Goal: Check status: Check status

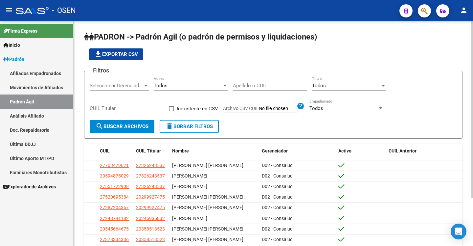
click at [242, 88] on input "Apellido o CUIL" at bounding box center [270, 85] width 74 height 6
paste input "20275853446"
click at [135, 127] on span "search Buscar Archivos" at bounding box center [122, 126] width 53 height 6
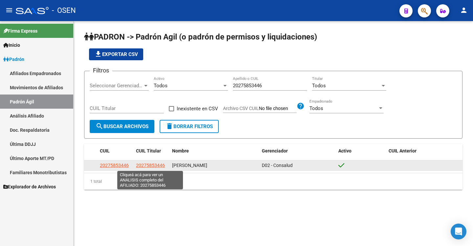
click at [146, 166] on span "20275853446" at bounding box center [150, 164] width 29 height 5
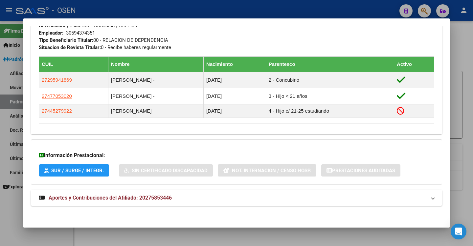
scroll to position [331, 0]
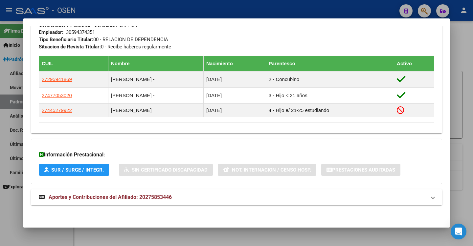
click at [414, 199] on mat-panel-title "Aportes y Contribuciones del Afiliado: 20275853446" at bounding box center [233, 197] width 388 height 8
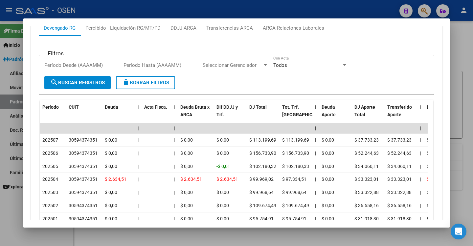
scroll to position [565, 0]
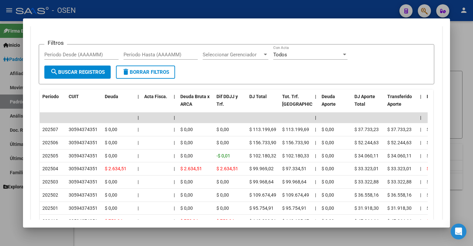
click at [459, 95] on div at bounding box center [236, 123] width 473 height 246
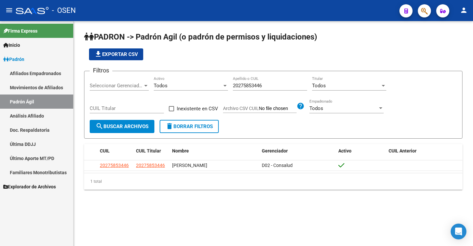
click at [276, 84] on input "20275853446" at bounding box center [270, 85] width 74 height 6
paste input "7372978495"
type input "27372978495"
click at [116, 127] on span "search Buscar Archivos" at bounding box center [122, 126] width 53 height 6
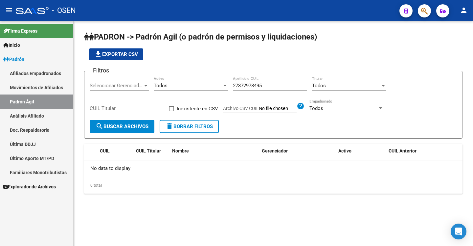
click at [254, 83] on input "27372978495" at bounding box center [270, 85] width 74 height 6
click at [117, 125] on span "search Buscar Archivos" at bounding box center [122, 126] width 53 height 6
click at [258, 87] on input "27372978495" at bounding box center [270, 85] width 74 height 6
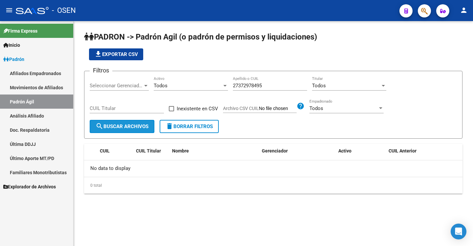
click at [134, 128] on span "search Buscar Archivos" at bounding box center [122, 126] width 53 height 6
